Goal: Task Accomplishment & Management: Complete application form

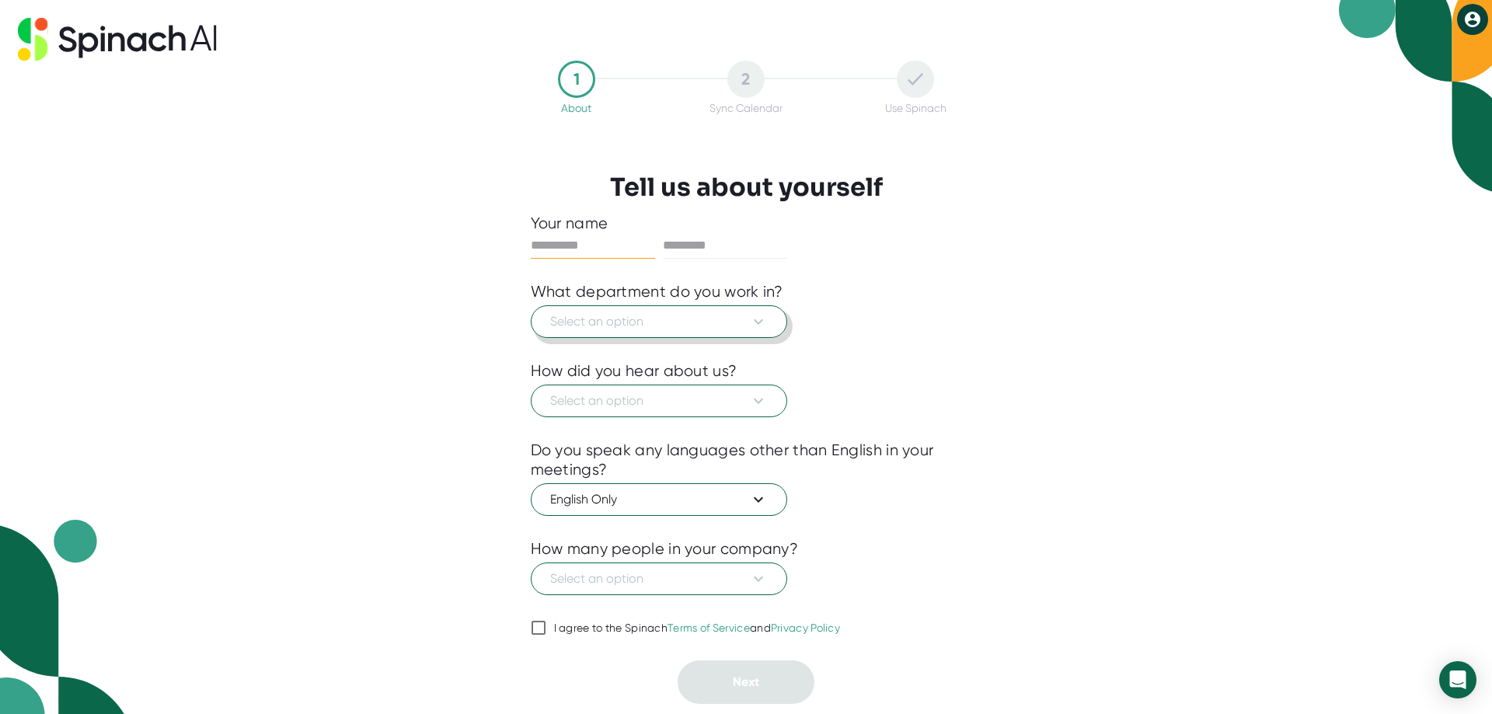
click at [670, 319] on span "Select an option" at bounding box center [659, 321] width 218 height 19
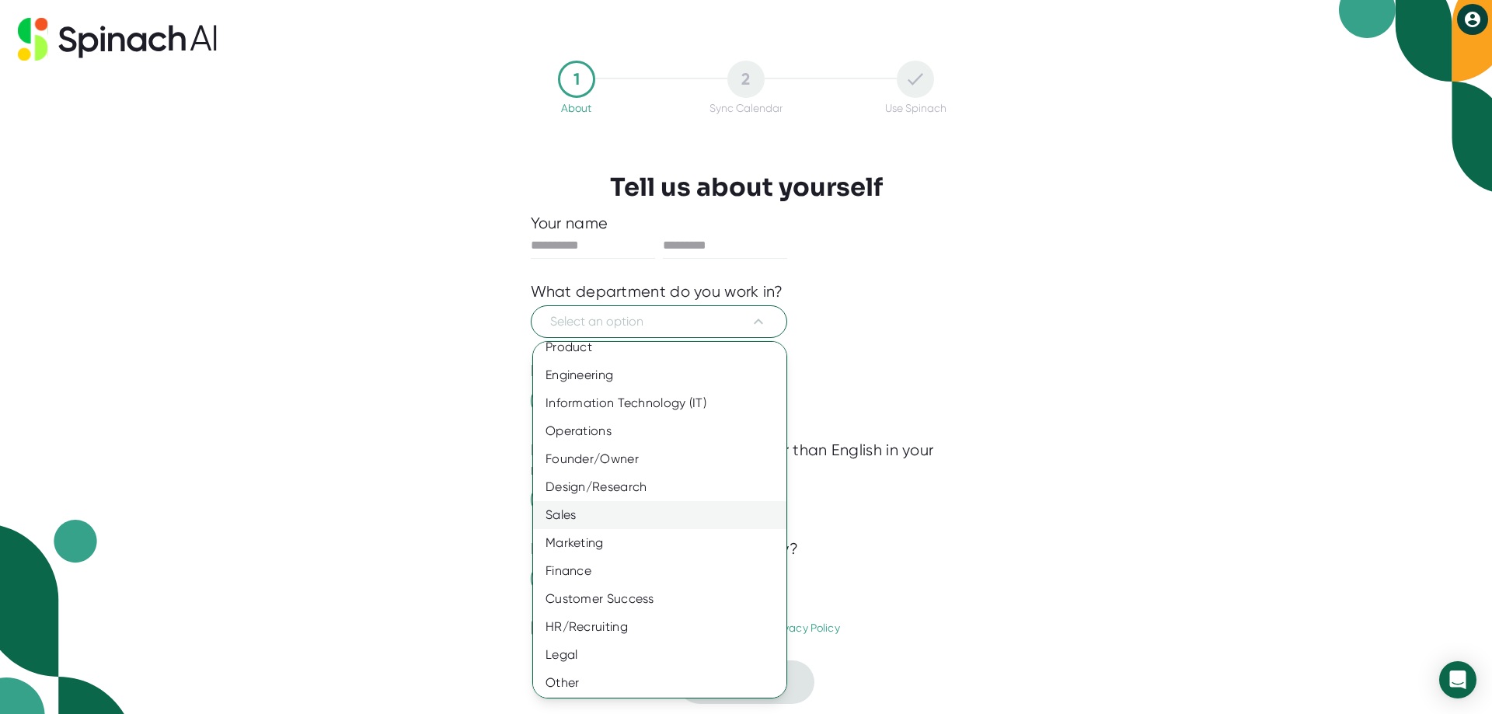
scroll to position [14, 0]
click at [655, 597] on div "Customer Success" at bounding box center [665, 597] width 265 height 28
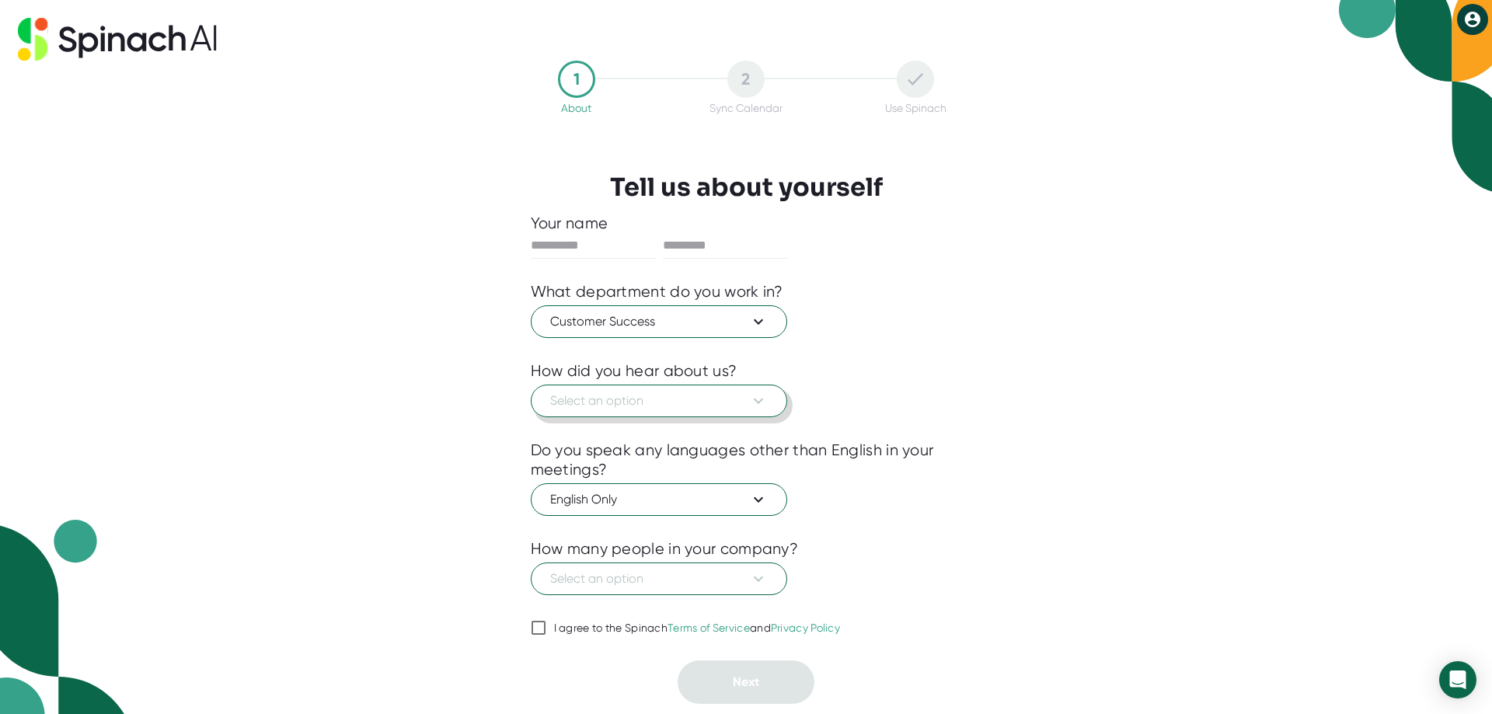
click at [705, 404] on span "Select an option" at bounding box center [659, 401] width 218 height 19
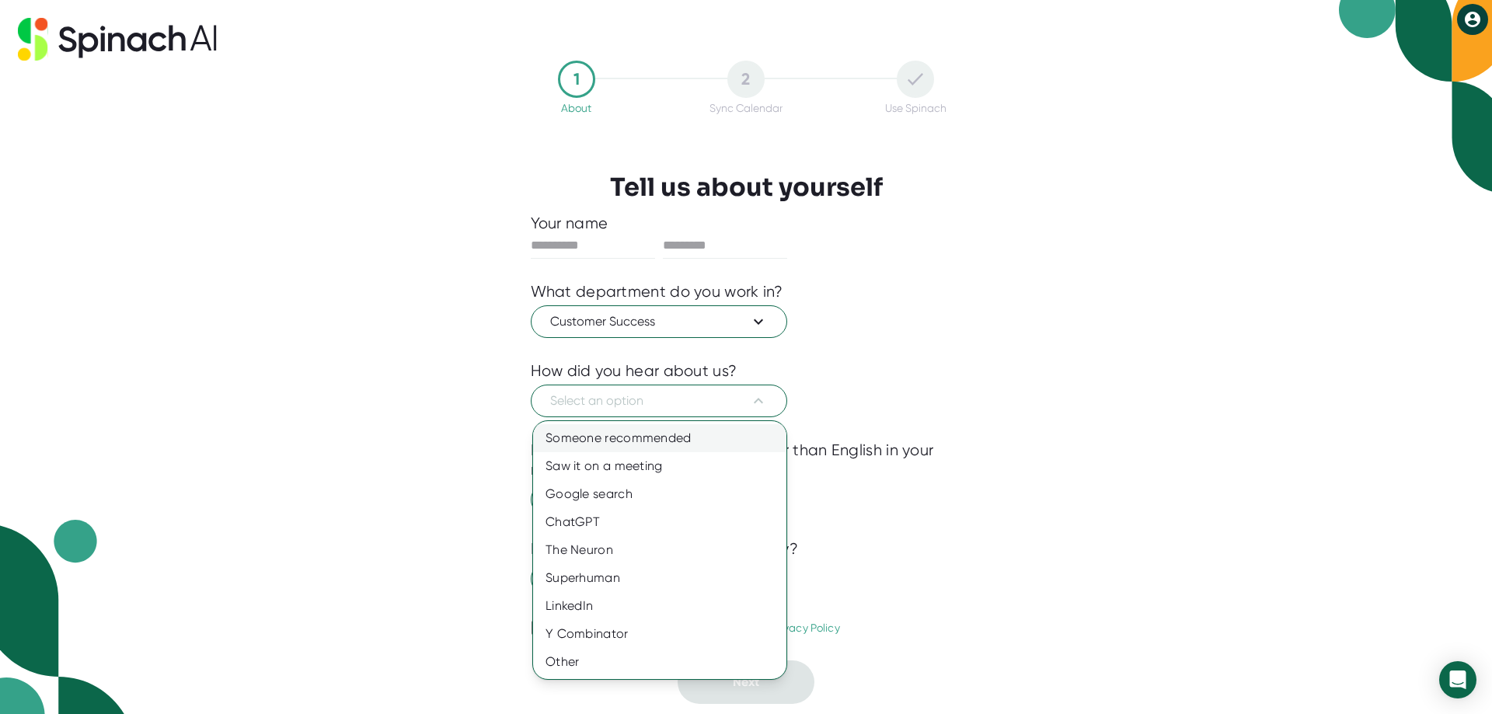
click at [647, 439] on div "Someone recommended" at bounding box center [659, 438] width 253 height 28
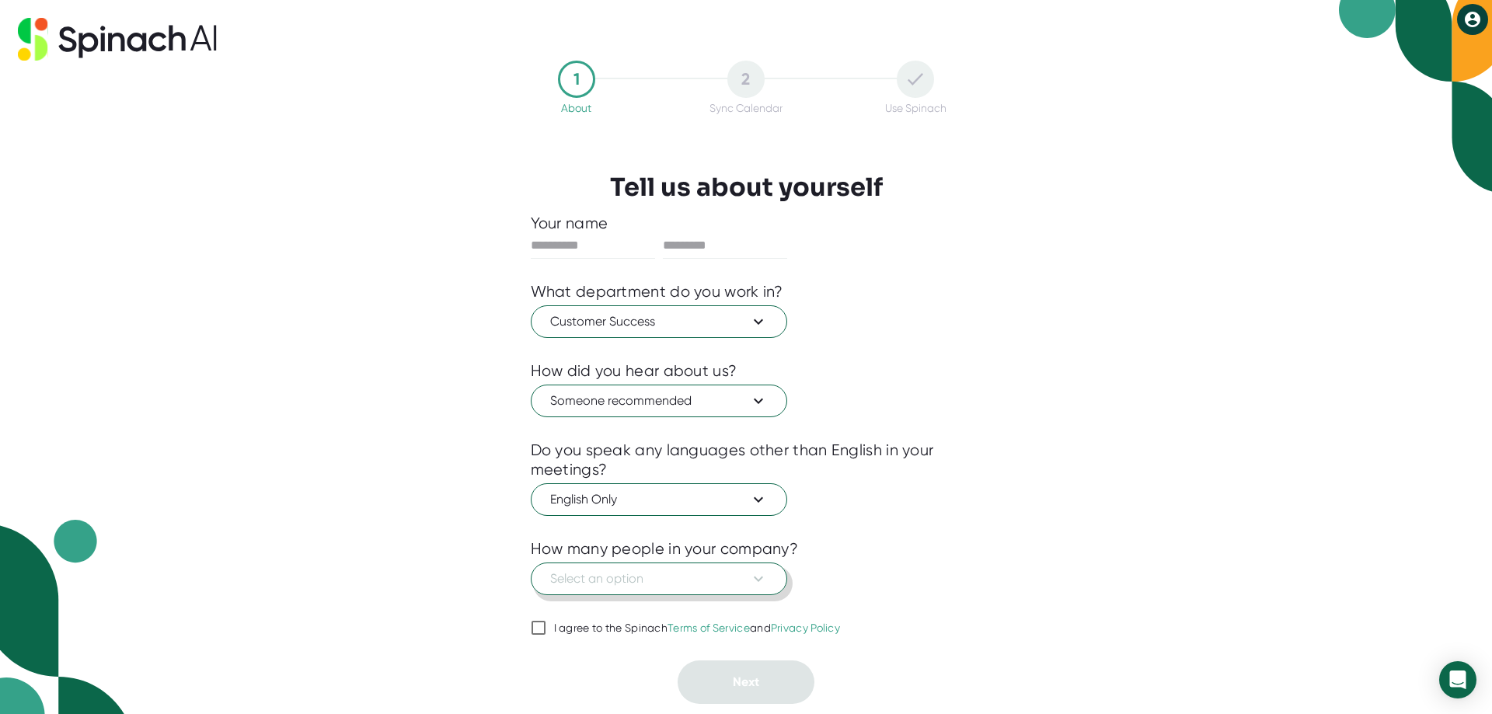
click at [726, 573] on span "Select an option" at bounding box center [659, 578] width 218 height 19
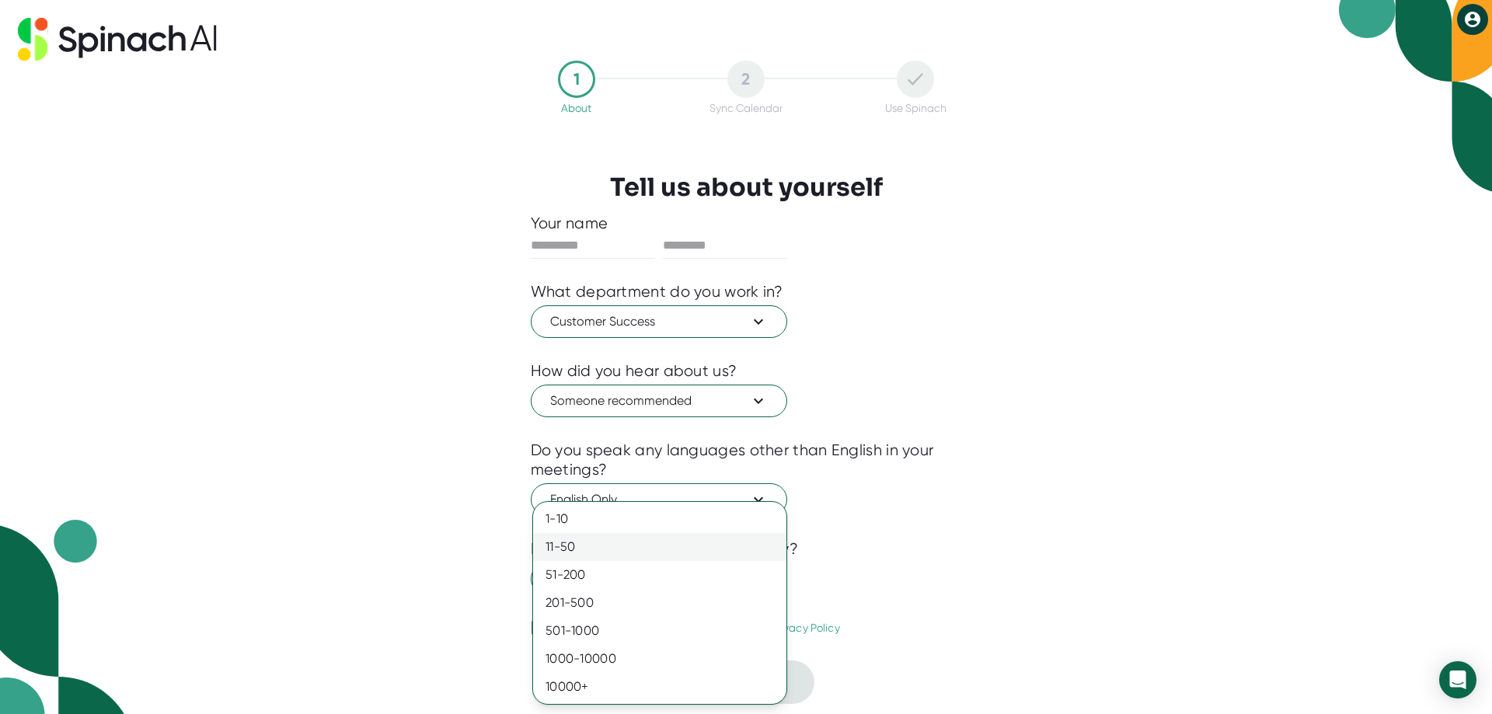
click at [573, 537] on div "11-50" at bounding box center [659, 547] width 253 height 28
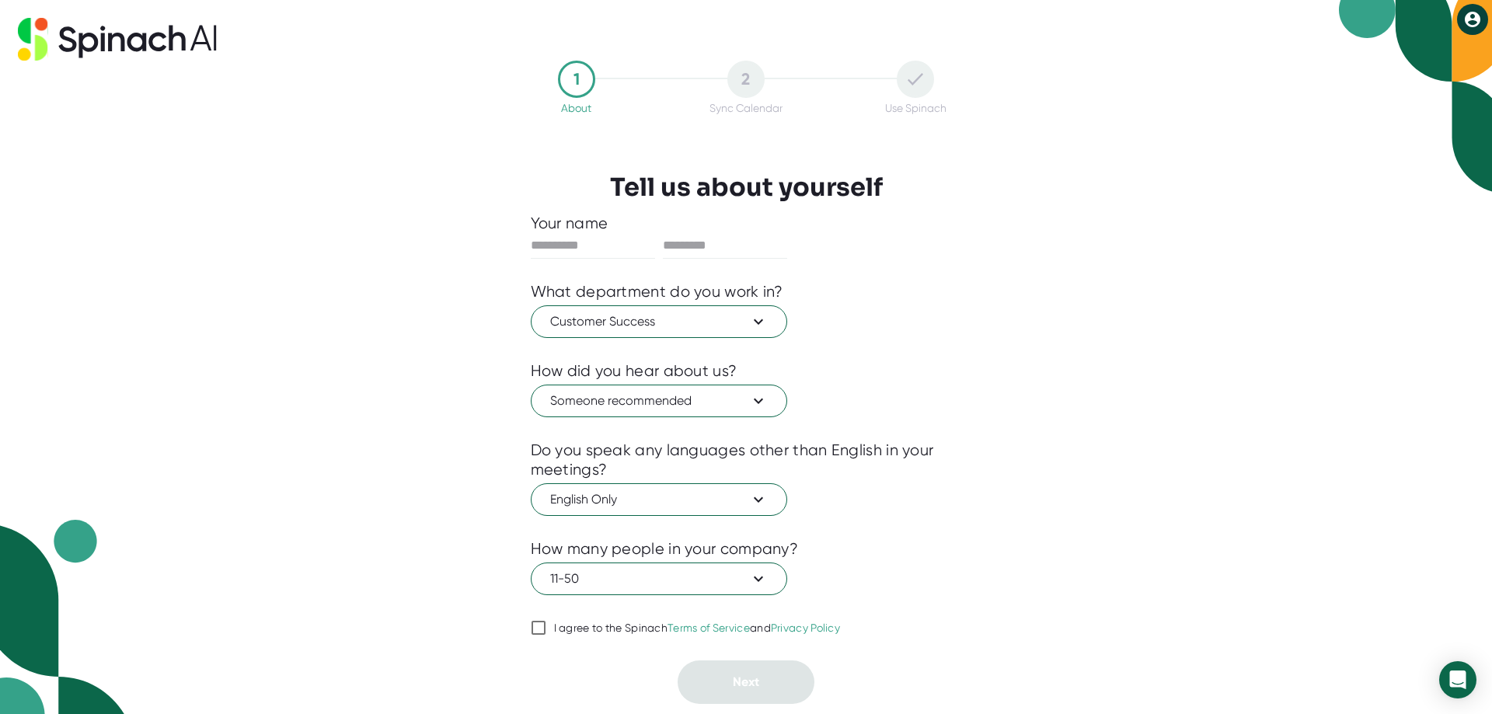
click at [536, 625] on input "I agree to the Spinach Terms of Service and Privacy Policy" at bounding box center [539, 627] width 16 height 19
checkbox input "true"
click at [570, 245] on input "text" at bounding box center [593, 245] width 124 height 25
type input "***"
click at [700, 247] on input "text" at bounding box center [725, 245] width 124 height 25
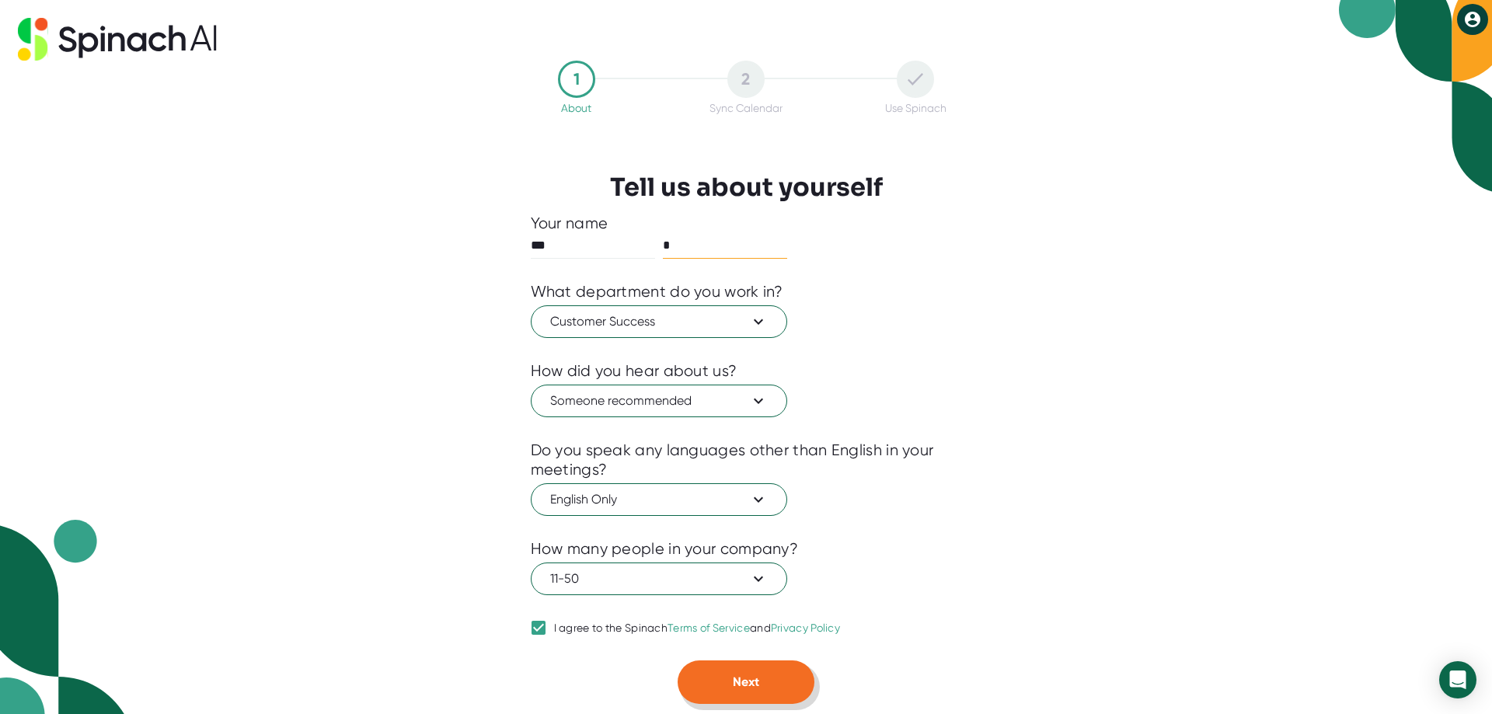
type input "*"
click at [752, 687] on span "Next" at bounding box center [746, 681] width 26 height 15
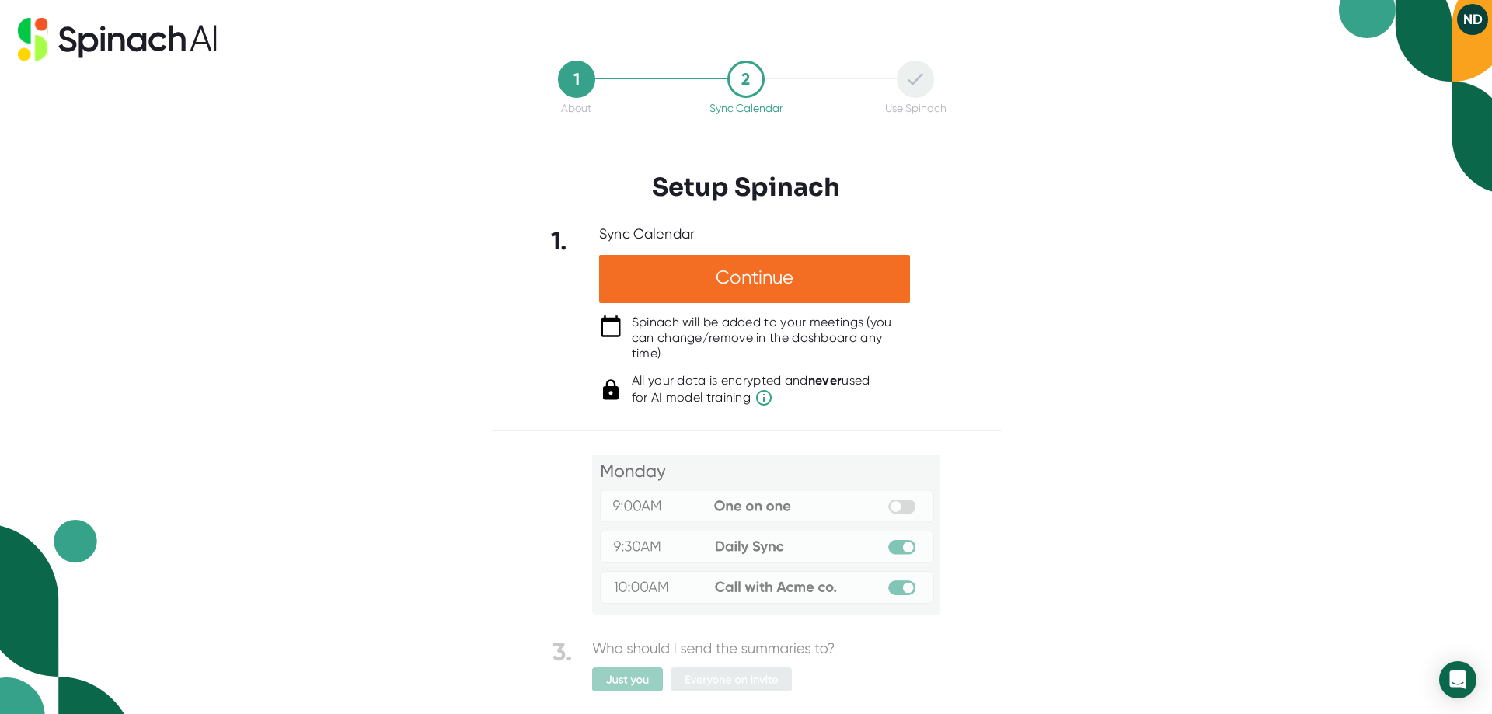
scroll to position [75, 0]
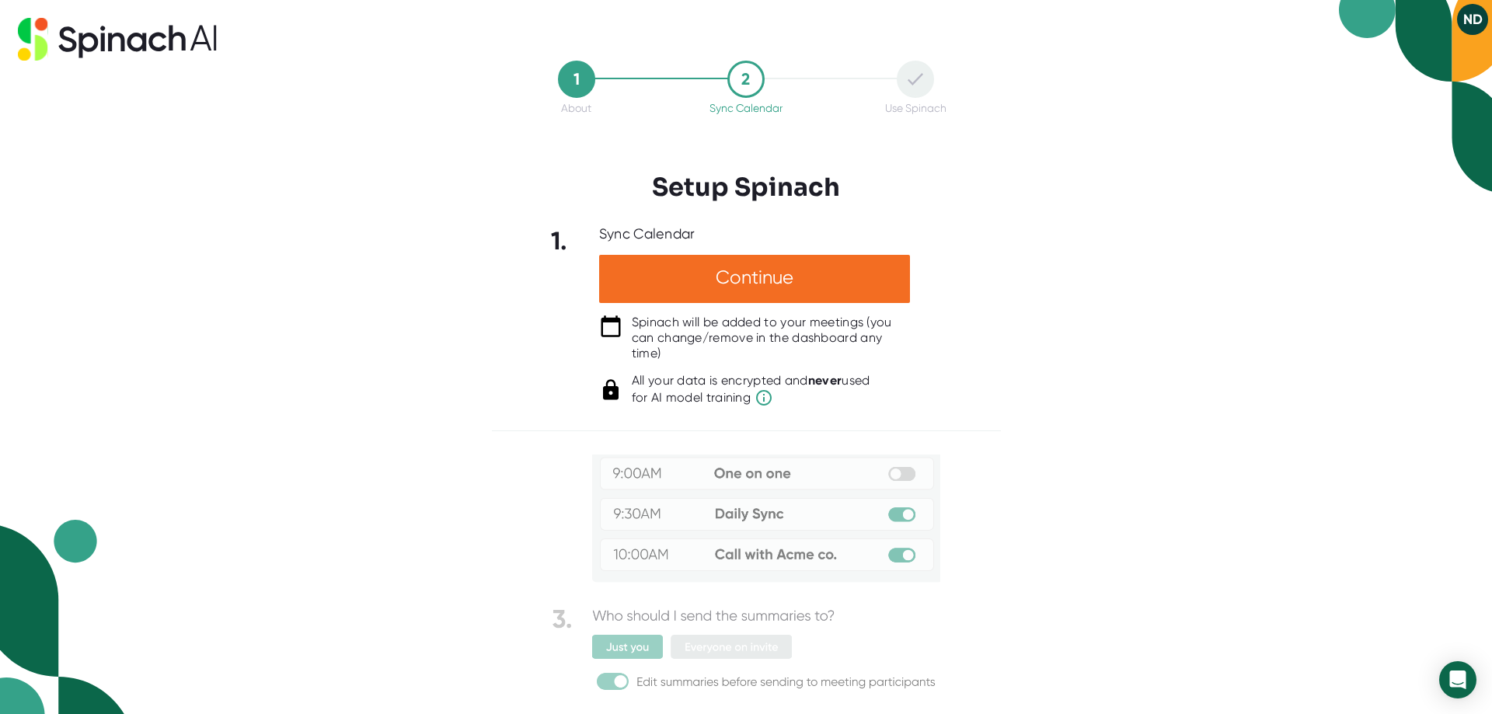
click at [708, 699] on div "1 About 2 Sync Calendar Use Spinach Setup Spinach 1. Sync Calendar Continue Spi…" at bounding box center [746, 357] width 1492 height 714
click at [640, 687] on img at bounding box center [746, 538] width 388 height 316
click at [628, 653] on img at bounding box center [746, 538] width 388 height 316
